Goal: Task Accomplishment & Management: Manage account settings

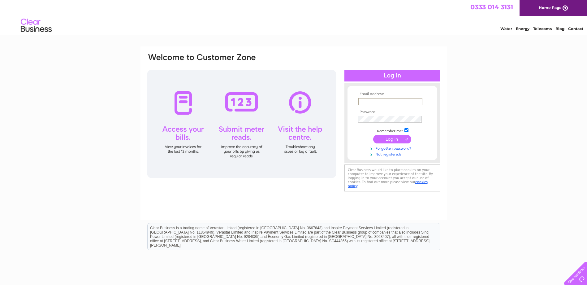
click at [388, 98] on input "text" at bounding box center [390, 101] width 64 height 7
click at [400, 97] on td at bounding box center [393, 101] width 72 height 10
click at [395, 103] on input "text" at bounding box center [390, 101] width 64 height 7
paste input "SSL.APQueries@sureserve.co.uk"
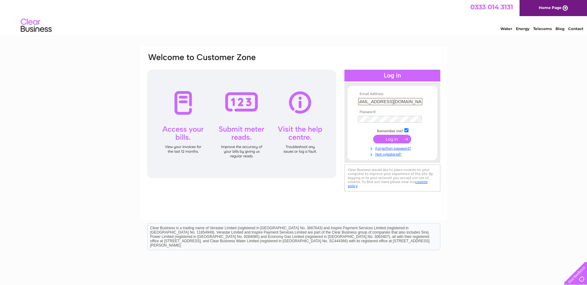
type input "SSL.APQueries@sureserve.co.uk"
click at [392, 138] on input "submit" at bounding box center [392, 139] width 38 height 9
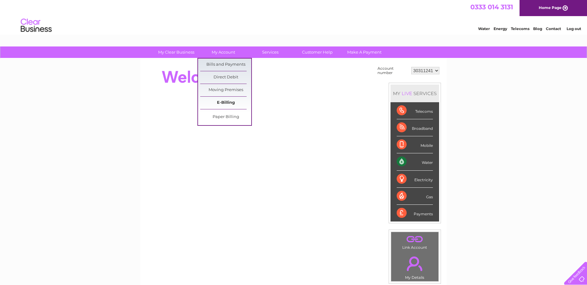
click at [222, 102] on link "E-Billing" at bounding box center [225, 103] width 51 height 12
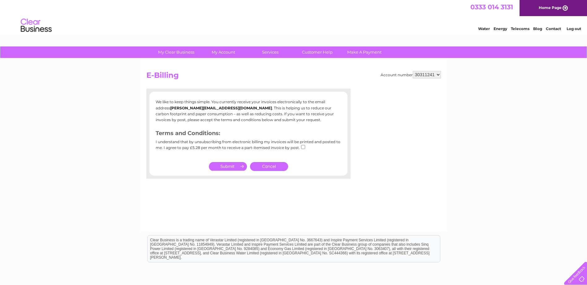
click at [296, 148] on div "I understand that by unsubscribing from electronic billing my invoices will be …" at bounding box center [249, 147] width 186 height 15
click at [301, 146] on input "checkbox" at bounding box center [303, 147] width 4 height 4
checkbox input "true"
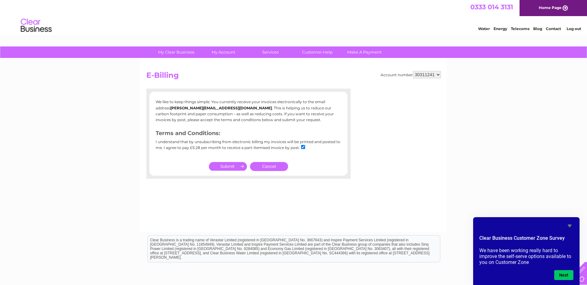
click at [32, 27] on img at bounding box center [36, 25] width 32 height 19
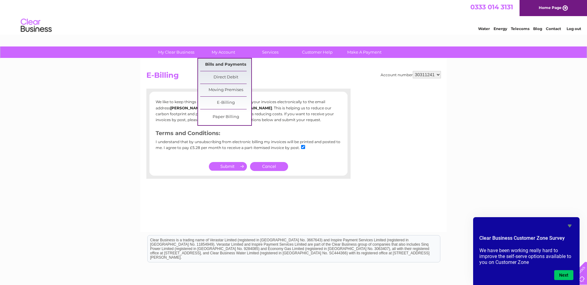
click at [227, 67] on link "Bills and Payments" at bounding box center [225, 65] width 51 height 12
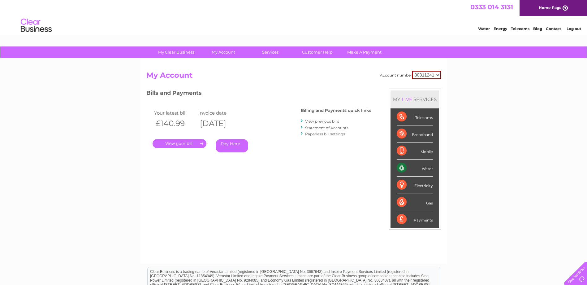
click at [194, 142] on link "." at bounding box center [180, 143] width 54 height 9
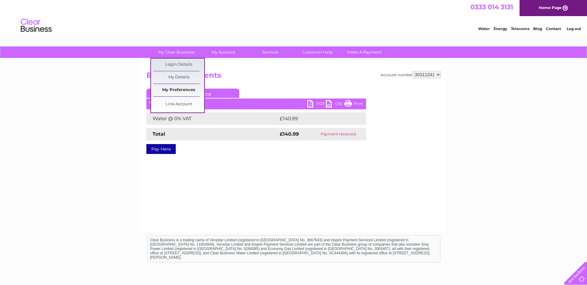
click at [177, 88] on link "My Preferences" at bounding box center [178, 90] width 51 height 12
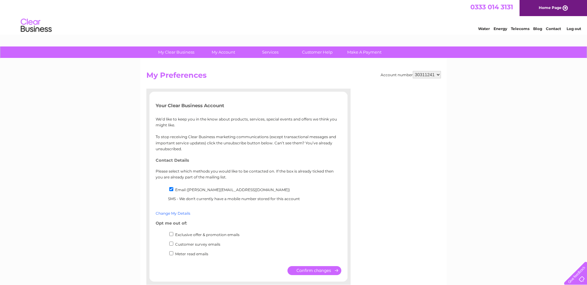
click at [172, 211] on link "Change My Details" at bounding box center [173, 213] width 35 height 5
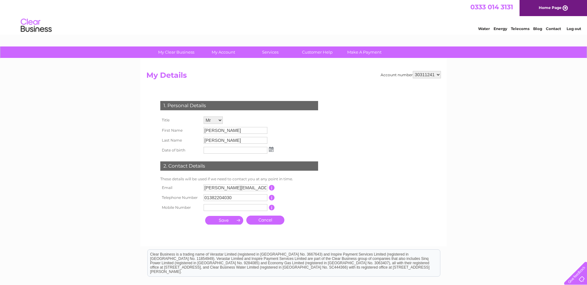
click at [205, 187] on input "hayley.costello@sureserve.co.uk" at bounding box center [236, 187] width 64 height 7
drag, startPoint x: 205, startPoint y: 187, endPoint x: 327, endPoint y: 186, distance: 121.4
click at [327, 186] on div "1. Personal Details Title Mr Mrs Ms Miss Dr Rev Prof Other First Name Paul John…" at bounding box center [240, 161] width 188 height 133
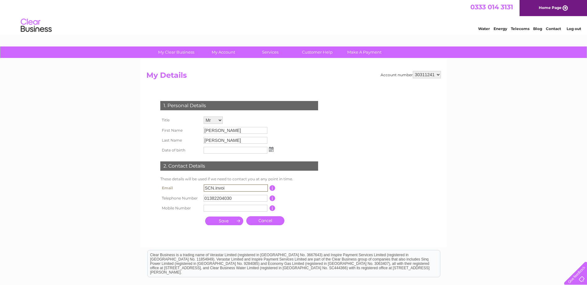
type input "SCN.InvoiceProcessing@sureserve.co.uk"
click at [433, 77] on select "30311241 30316301" at bounding box center [427, 74] width 28 height 7
click at [234, 220] on input "submit" at bounding box center [224, 220] width 38 height 9
click at [231, 220] on input "submit" at bounding box center [224, 220] width 38 height 9
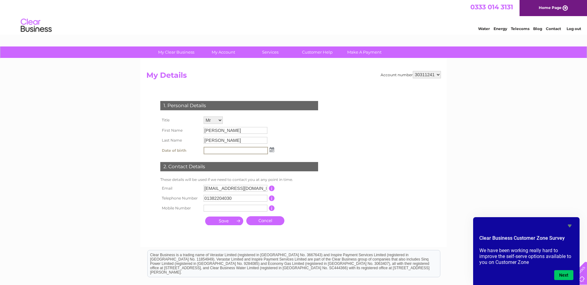
click at [432, 74] on select "30311241 30316301" at bounding box center [427, 74] width 28 height 7
select select "30316301"
click at [413, 71] on select "30311241 30316301" at bounding box center [427, 74] width 28 height 7
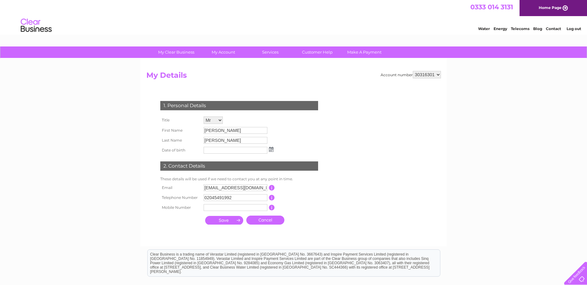
click at [426, 72] on select "30311241 30316301" at bounding box center [427, 74] width 28 height 7
select select "30311241"
click at [413, 71] on select "30311241 30316301" at bounding box center [427, 74] width 28 height 7
drag, startPoint x: 204, startPoint y: 187, endPoint x: 357, endPoint y: 176, distance: 154.0
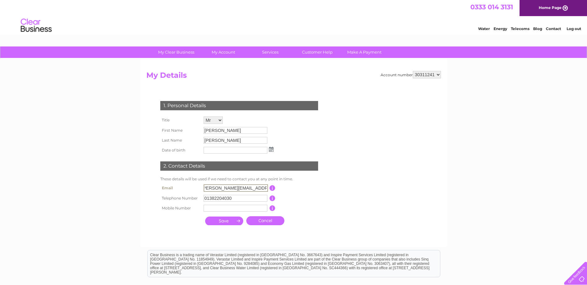
click at [355, 179] on form "Account number 30311241 30316301 My Details 1. Personal Details Title Mr Mrs Ms…" at bounding box center [293, 156] width 295 height 170
type input "SCN.InvoiceProcessing@sureserve.co.uk"
click at [313, 198] on td "This should be a valid landline telephone number starting with either 01, 02, 0…" at bounding box center [300, 198] width 50 height 10
click at [234, 221] on input "submit" at bounding box center [224, 220] width 38 height 9
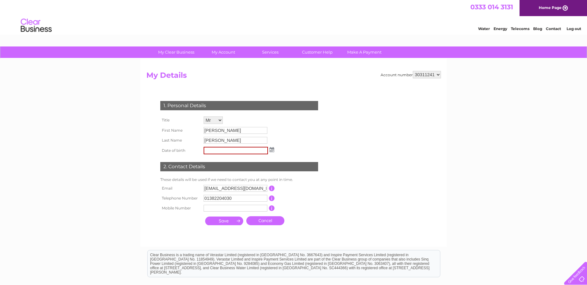
drag, startPoint x: 353, startPoint y: 29, endPoint x: 349, endPoint y: 29, distance: 4.6
click at [354, 29] on div "Water Energy Telecoms Blog Contact Log out" at bounding box center [293, 26] width 587 height 20
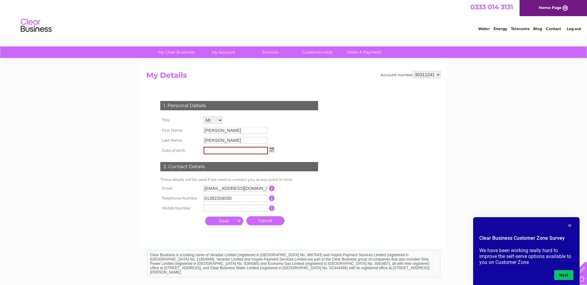
scroll to position [31, 0]
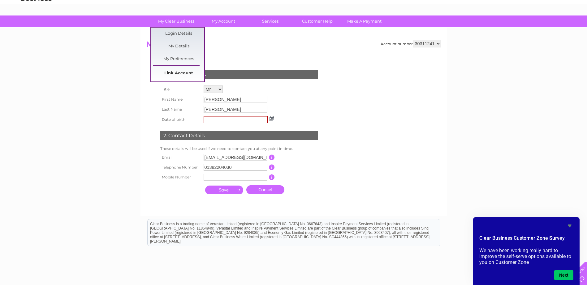
click at [178, 70] on link "Link Account" at bounding box center [178, 73] width 51 height 12
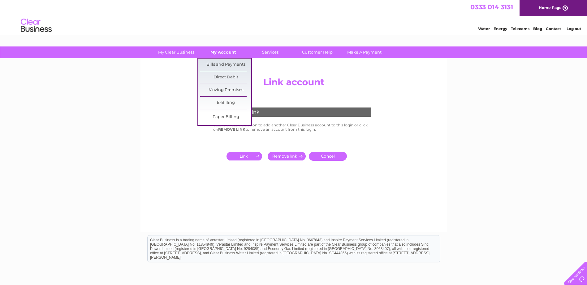
click at [213, 54] on link "My Account" at bounding box center [223, 51] width 51 height 11
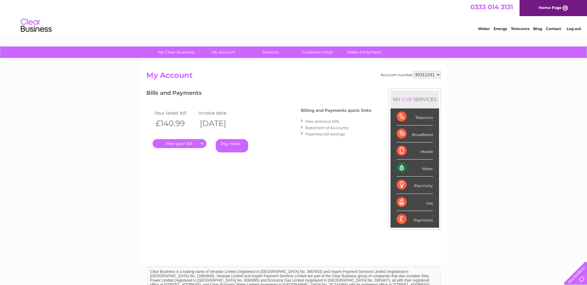
click at [428, 75] on select "30311241 30316301" at bounding box center [427, 74] width 28 height 7
select select "30316301"
click at [413, 71] on select "30311241 30316301" at bounding box center [427, 74] width 28 height 7
click at [333, 120] on link "View previous bills" at bounding box center [322, 121] width 34 height 5
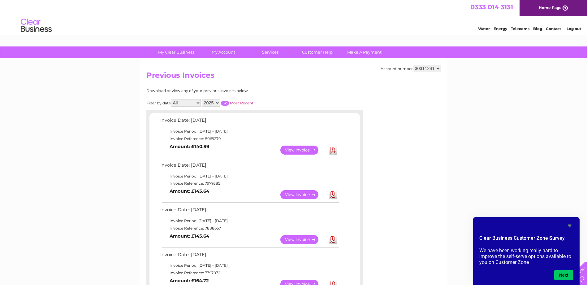
click at [423, 70] on select "30311241 30316301" at bounding box center [427, 68] width 28 height 7
select select "30316301"
click at [413, 65] on select "30311241 30316301" at bounding box center [427, 68] width 28 height 7
click at [336, 153] on link "Download" at bounding box center [333, 150] width 8 height 9
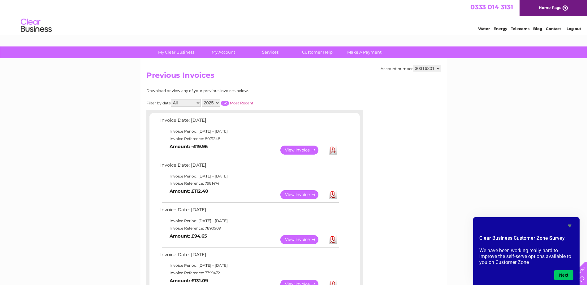
click at [344, 86] on div "Account number 30311241 30316301 Previous Invoices Download or view any of your…" at bounding box center [294, 236] width 307 height 355
